Goal: Navigation & Orientation: Find specific page/section

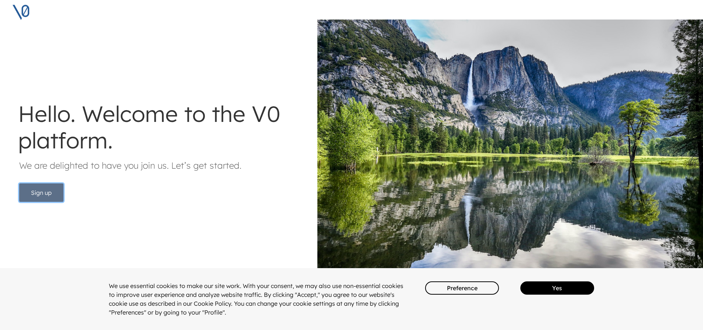
click at [57, 191] on button "Sign up" at bounding box center [41, 193] width 44 height 18
click at [545, 289] on button "Yes" at bounding box center [557, 288] width 74 height 13
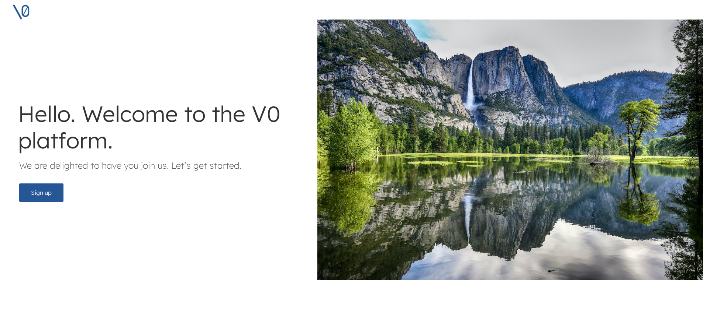
click at [18, 7] on img at bounding box center [21, 12] width 18 height 18
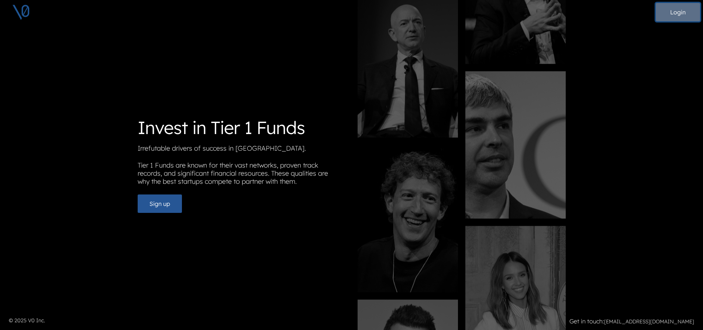
click at [675, 15] on button "Login" at bounding box center [677, 12] width 44 height 18
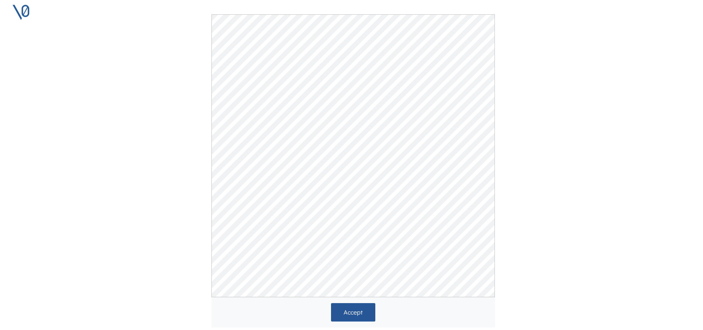
scroll to position [122, 0]
click at [361, 306] on div "Accept" at bounding box center [353, 297] width 292 height 30
click at [359, 299] on button "Accept" at bounding box center [353, 297] width 44 height 18
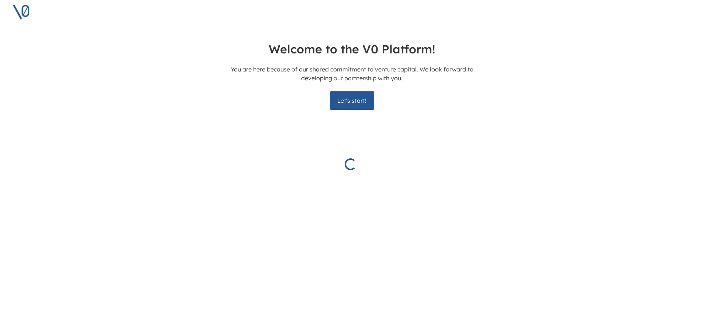
scroll to position [0, 1]
click at [362, 103] on button "Let's start!" at bounding box center [351, 100] width 44 height 18
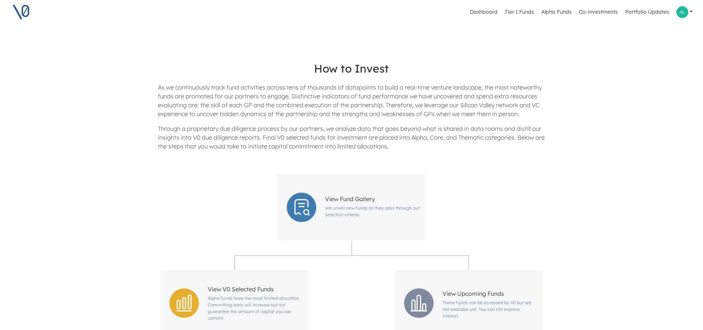
click at [25, 13] on img at bounding box center [21, 12] width 18 height 18
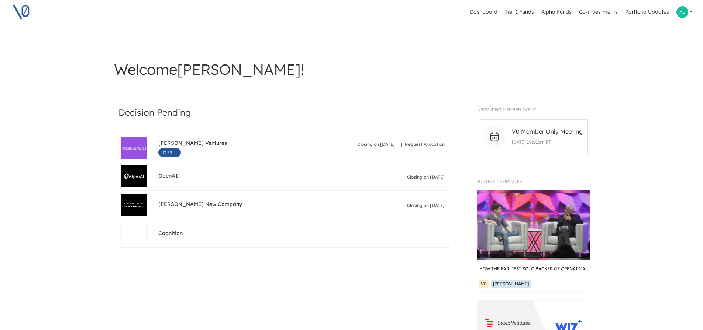
drag, startPoint x: 322, startPoint y: 1, endPoint x: 331, endPoint y: 51, distance: 50.0
click at [331, 51] on div "Welcome Alfonso !" at bounding box center [352, 62] width 484 height 38
click at [521, 10] on link "Tier 1 Funds" at bounding box center [519, 12] width 35 height 14
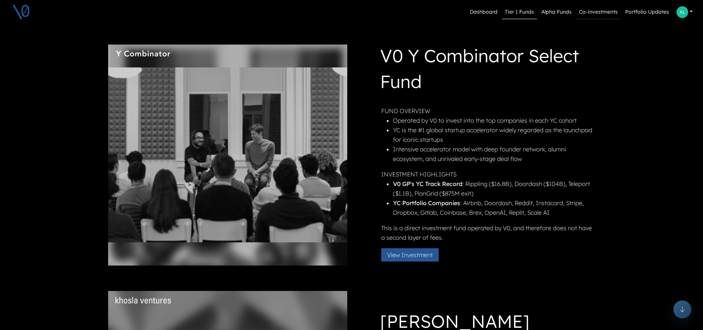
click at [586, 10] on link "Co-investments" at bounding box center [598, 12] width 45 height 14
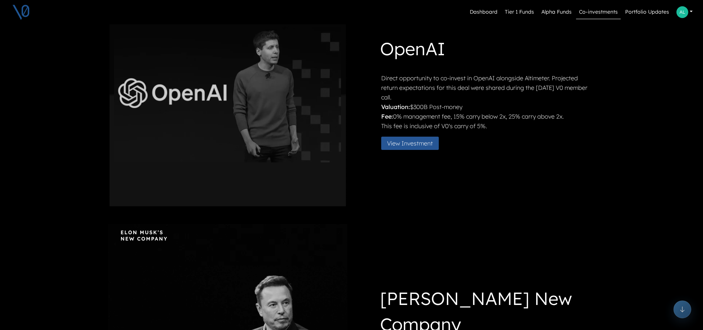
scroll to position [295, 0]
